Goal: Task Accomplishment & Management: Complete application form

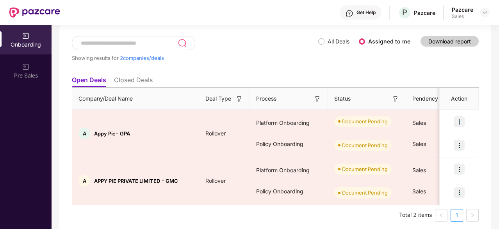
scroll to position [45, 0]
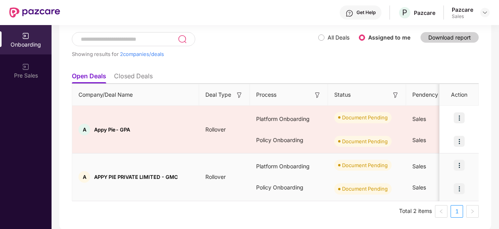
click at [461, 164] on img at bounding box center [459, 164] width 11 height 11
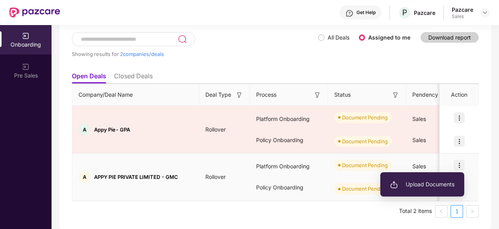
click at [431, 187] on span "Upload Documents" at bounding box center [422, 184] width 64 height 9
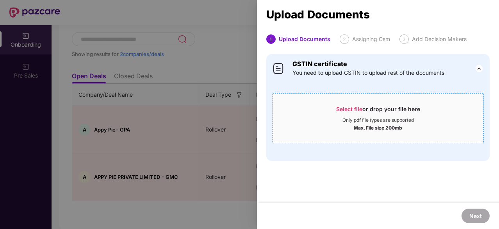
click at [362, 122] on div "Only pdf file types are supported" at bounding box center [378, 120] width 71 height 6
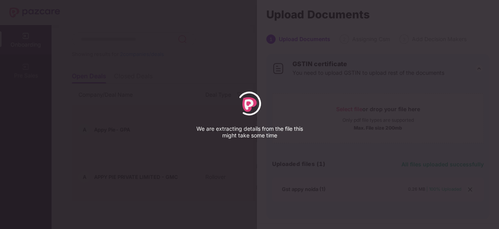
select select "*****"
select select "******"
select select "**********"
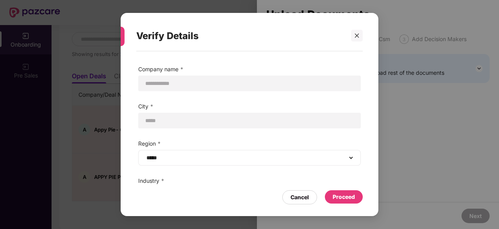
scroll to position [55, 0]
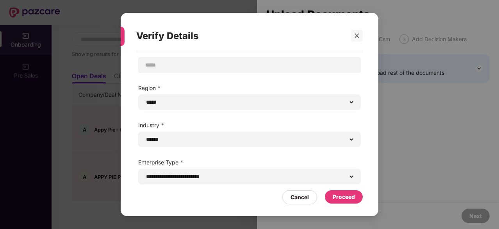
click at [346, 197] on div "Proceed" at bounding box center [344, 196] width 22 height 9
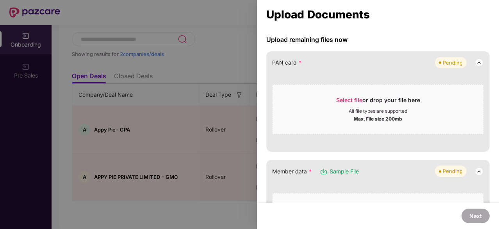
scroll to position [65, 0]
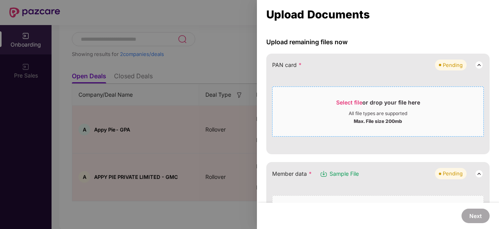
click at [359, 123] on div "Max. File size 200mb" at bounding box center [378, 120] width 48 height 8
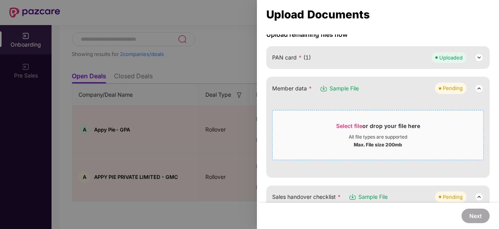
scroll to position [73, 0]
click at [392, 129] on div "Select file or drop your file here" at bounding box center [378, 128] width 84 height 12
click at [343, 126] on span "Select file" at bounding box center [349, 125] width 26 height 7
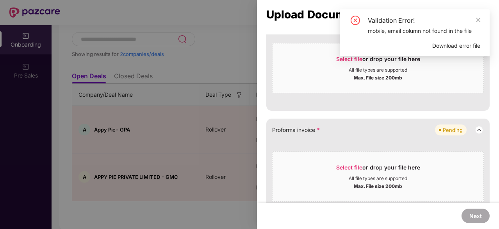
scroll to position [488, 0]
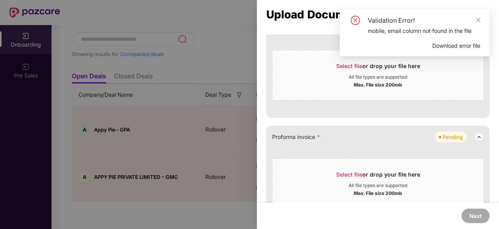
click at [475, 18] on div "Validation Error!" at bounding box center [424, 20] width 113 height 9
drag, startPoint x: 361, startPoint y: 175, endPoint x: 322, endPoint y: 182, distance: 40.2
click at [322, 182] on div "All file types are supported" at bounding box center [378, 185] width 211 height 6
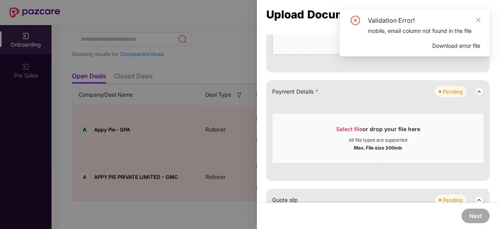
scroll to position [318, 0]
drag, startPoint x: 342, startPoint y: 143, endPoint x: 327, endPoint y: 142, distance: 14.5
click at [327, 142] on div "Max. File size 200mb" at bounding box center [378, 146] width 211 height 8
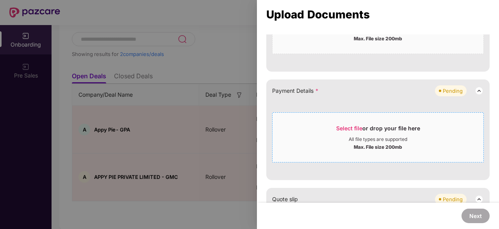
click at [394, 138] on div "All file types are supported" at bounding box center [378, 139] width 59 height 6
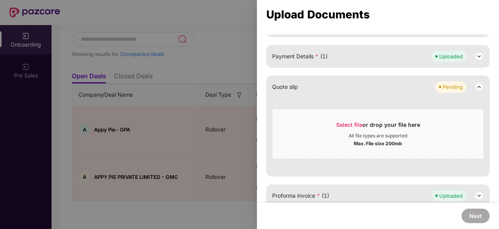
scroll to position [352, 0]
click at [343, 128] on div "Select file or drop your file here" at bounding box center [378, 127] width 84 height 12
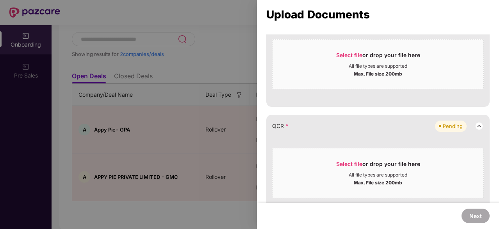
scroll to position [174, 0]
click at [350, 166] on div "Select file or drop your file here" at bounding box center [378, 165] width 84 height 12
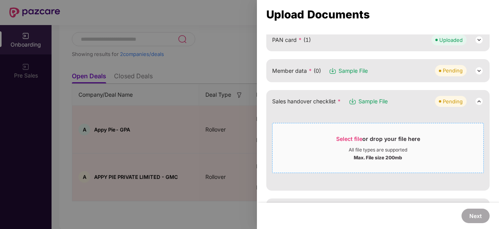
scroll to position [83, 0]
